Goal: Task Accomplishment & Management: Manage account settings

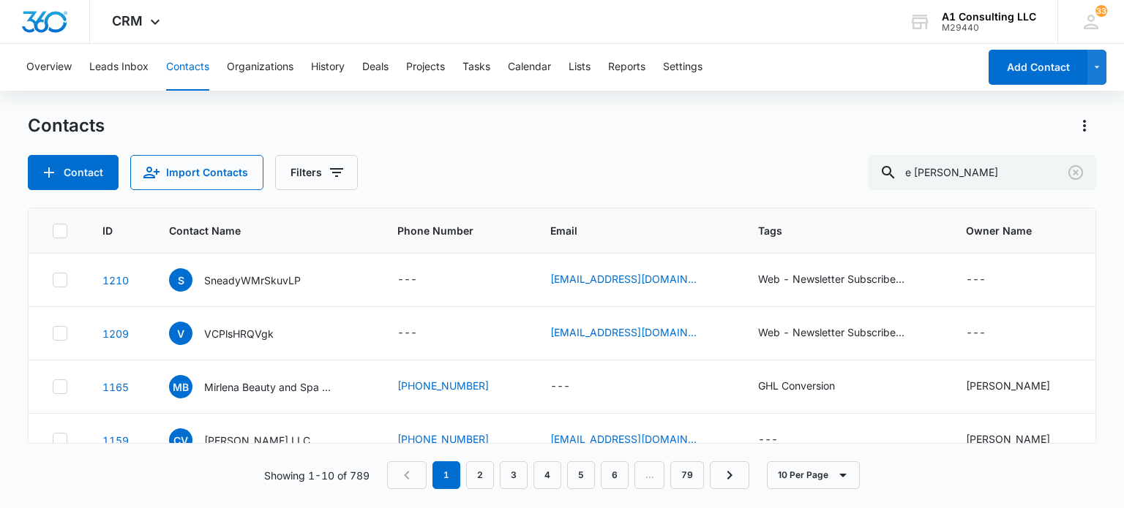
type input "e [PERSON_NAME]"
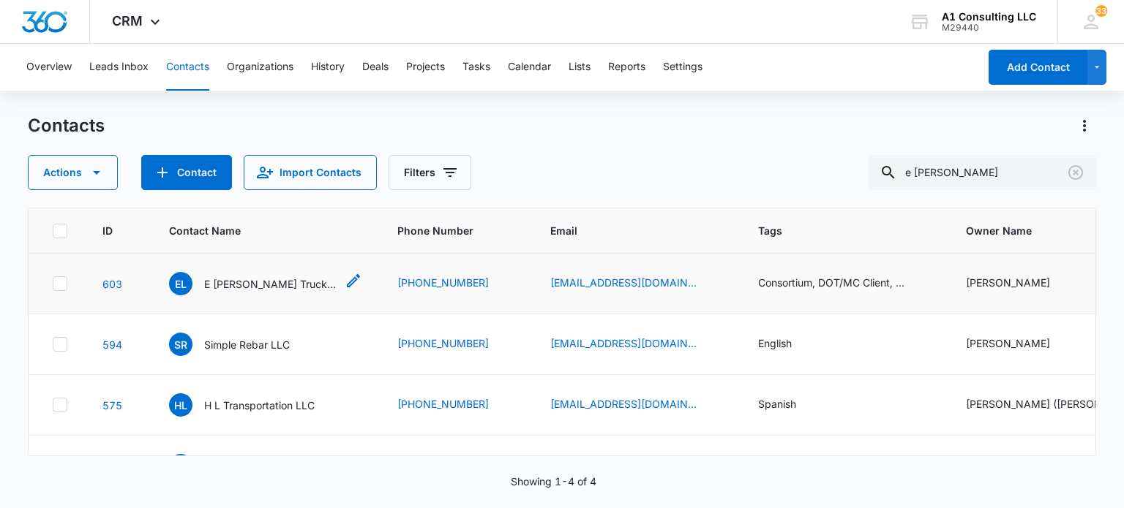
click at [277, 286] on p "E [PERSON_NAME] Trucking LLC" at bounding box center [270, 284] width 132 height 15
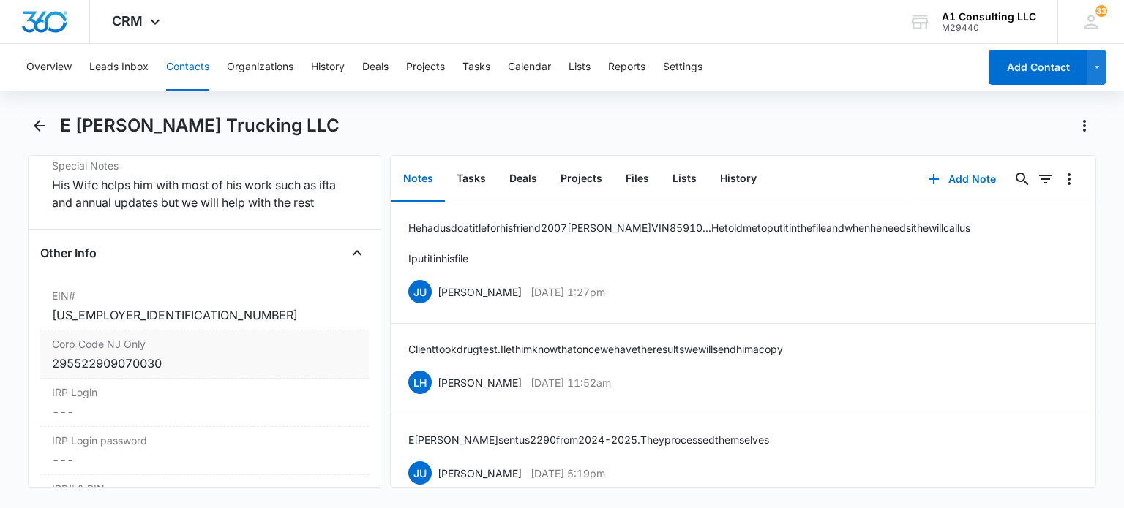
scroll to position [1829, 0]
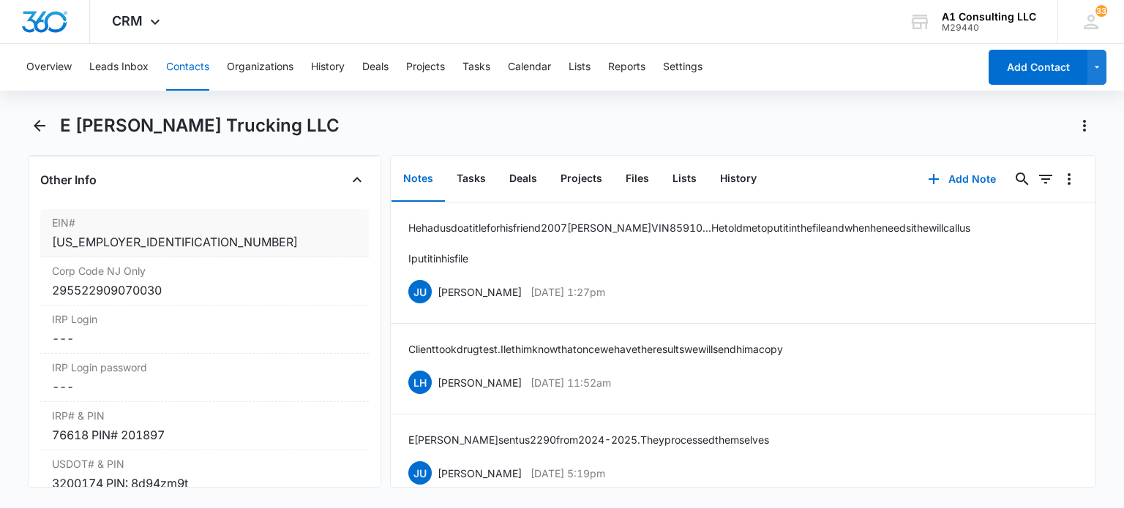
click at [155, 250] on div "[US_EMPLOYER_IDENTIFICATION_NUMBER]" at bounding box center [204, 242] width 304 height 18
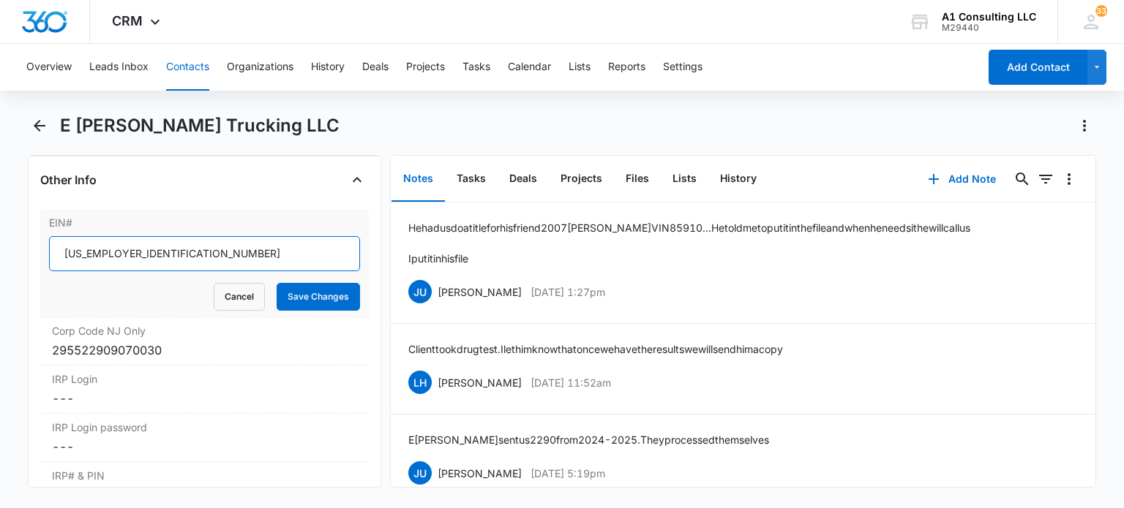
click at [164, 254] on input "[US_EMPLOYER_IDENTIFICATION_NUMBER]" at bounding box center [204, 253] width 310 height 35
click at [231, 307] on button "Cancel" at bounding box center [239, 297] width 51 height 28
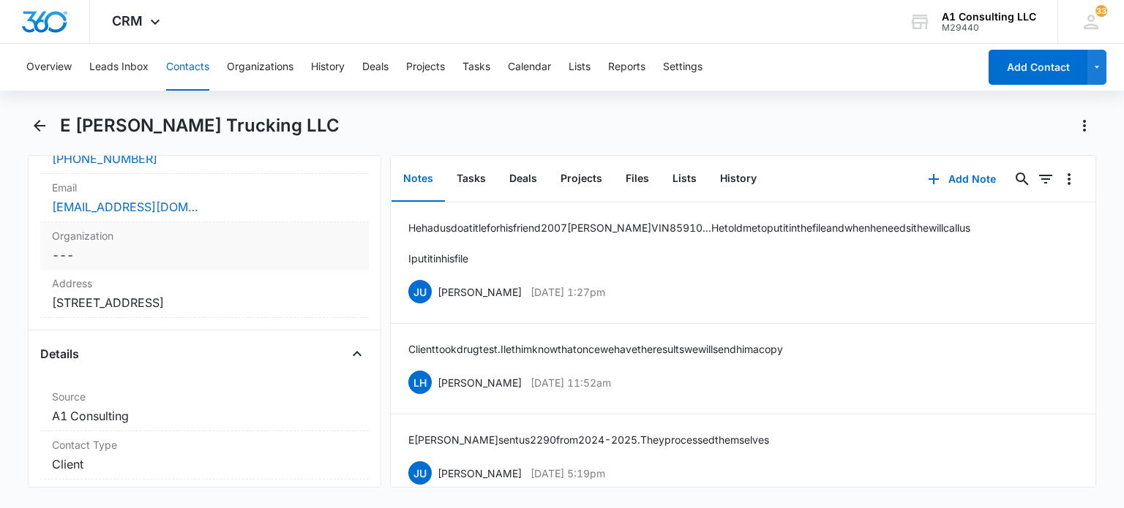
scroll to position [293, 0]
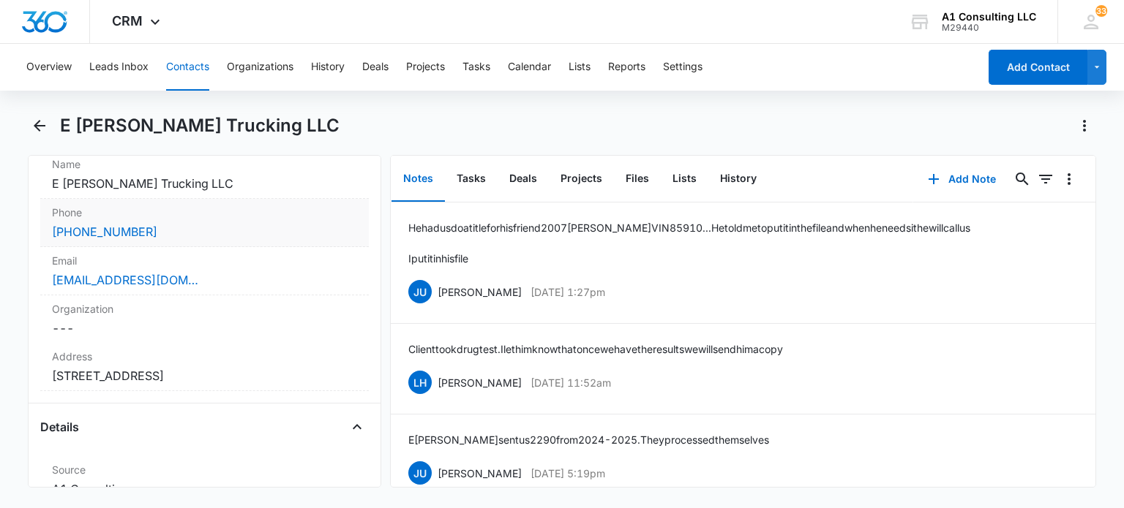
click at [202, 233] on div "[PHONE_NUMBER]" at bounding box center [204, 232] width 304 height 18
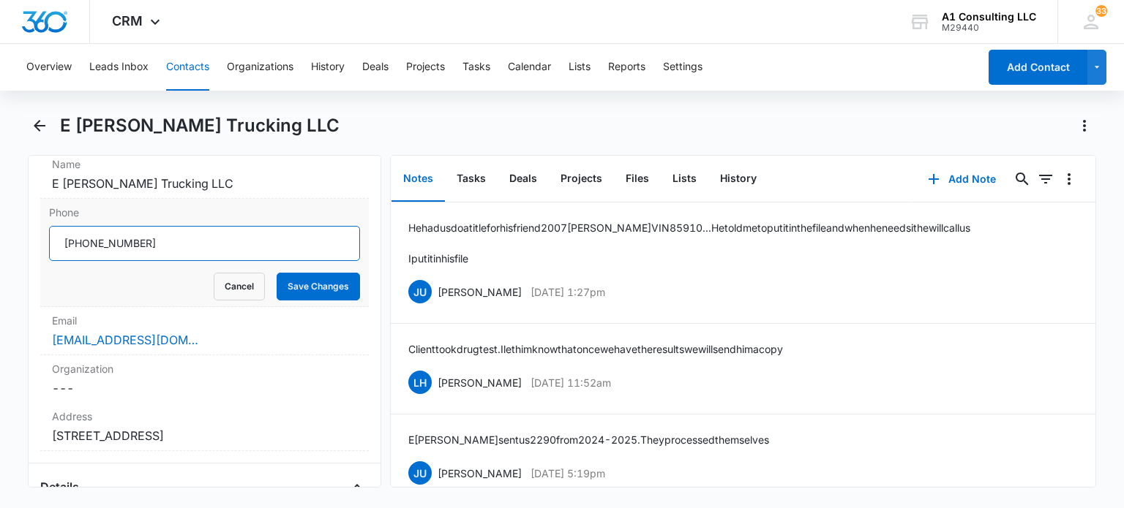
click at [206, 233] on input "Phone" at bounding box center [204, 243] width 310 height 35
click at [337, 280] on button "Save Changes" at bounding box center [318, 287] width 83 height 28
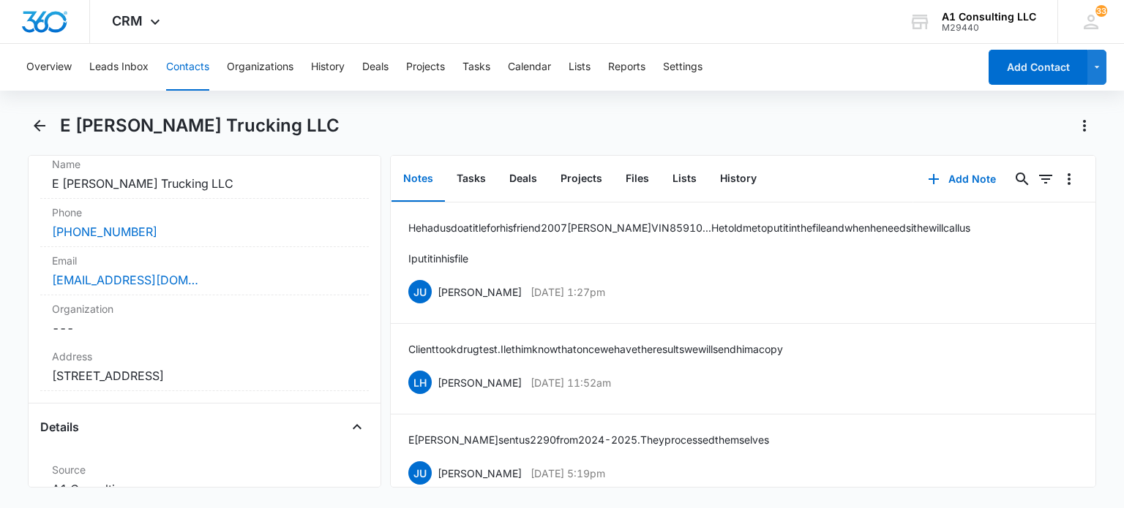
click at [187, 67] on button "Contacts" at bounding box center [187, 67] width 43 height 47
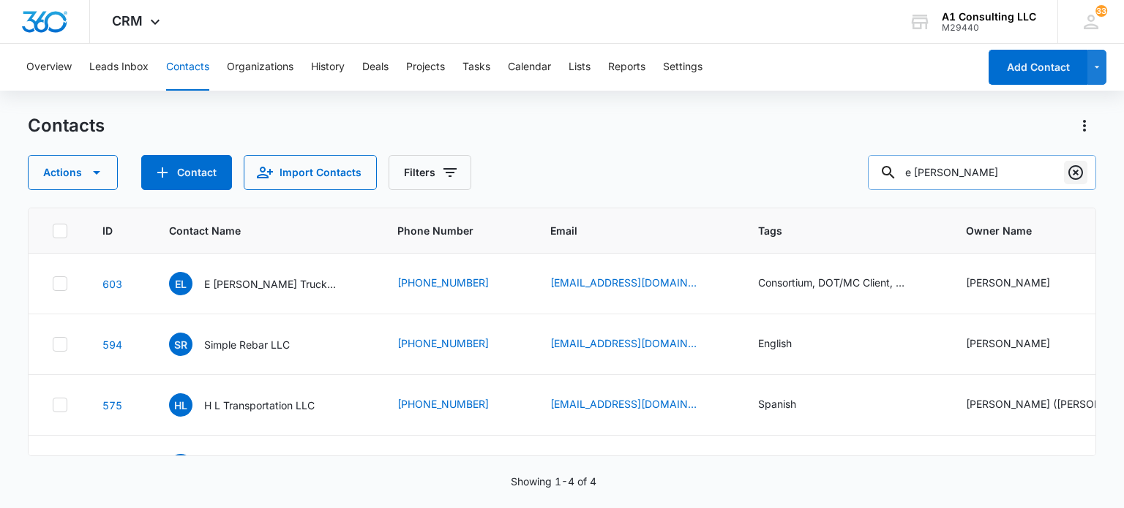
drag, startPoint x: 1069, startPoint y: 169, endPoint x: 468, endPoint y: 20, distance: 618.9
click at [1068, 169] on icon "Clear" at bounding box center [1075, 172] width 15 height 15
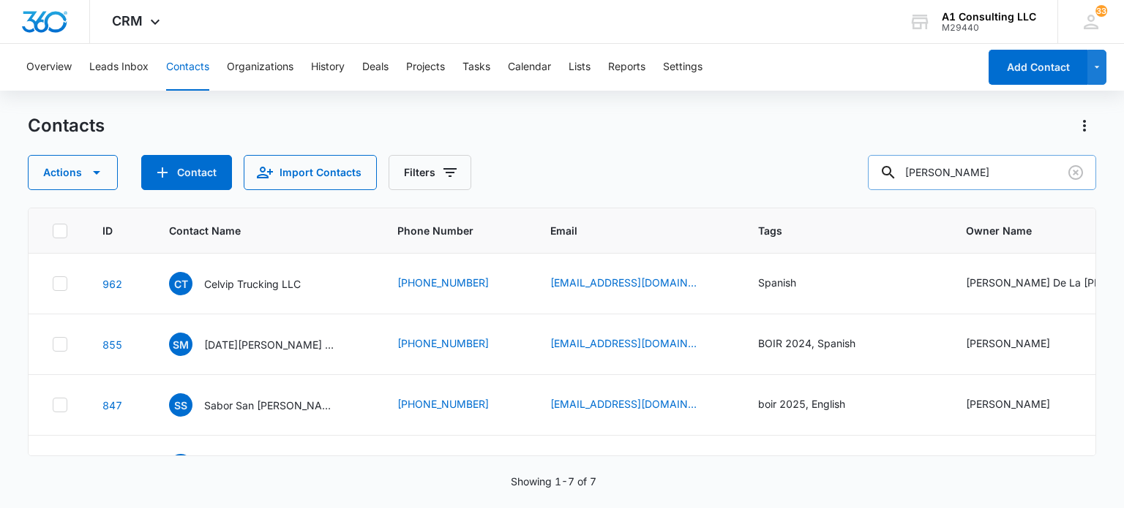
click at [1002, 180] on input "[PERSON_NAME]" at bounding box center [982, 172] width 228 height 35
type input "[PERSON_NAME]"
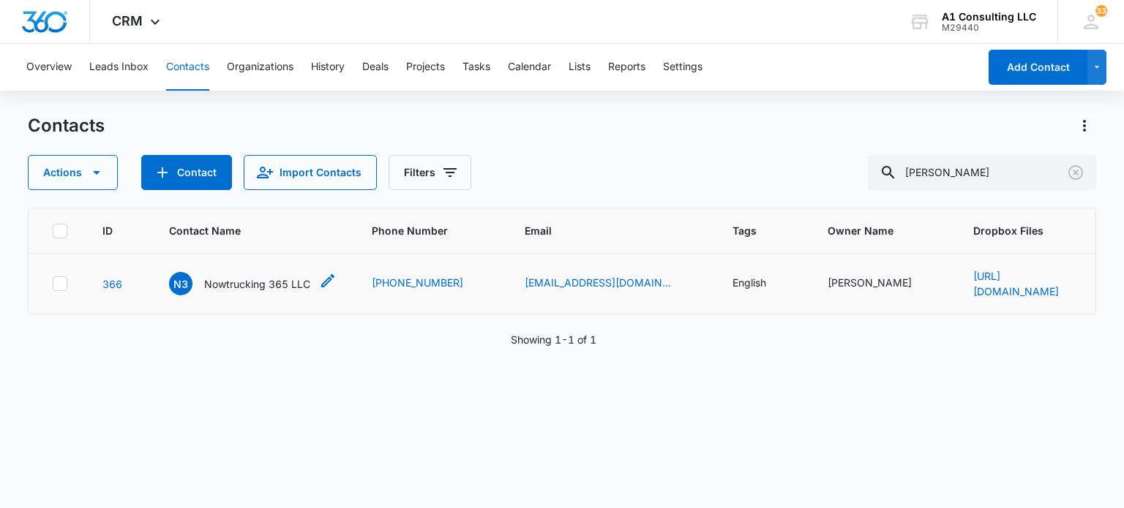
click at [278, 292] on div "N3 Nowtrucking 365 LLC" at bounding box center [239, 283] width 141 height 23
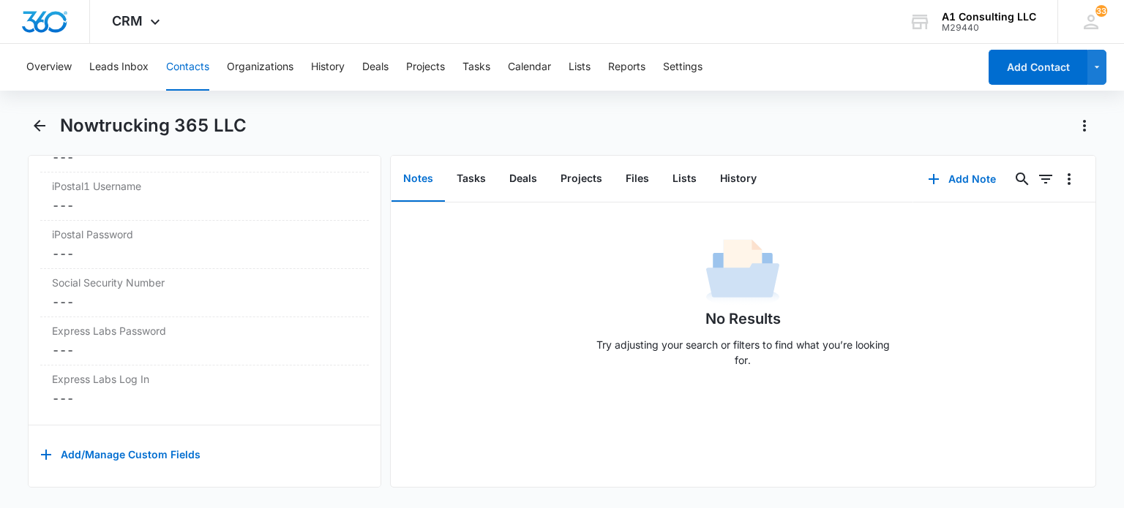
scroll to position [3095, 0]
click at [459, 184] on button "Tasks" at bounding box center [471, 179] width 53 height 45
